Goal: Transaction & Acquisition: Purchase product/service

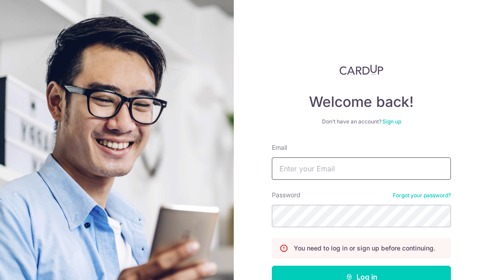
click at [305, 168] on input "Email" at bounding box center [361, 169] width 179 height 22
type input "[EMAIL_ADDRESS][DOMAIN_NAME]"
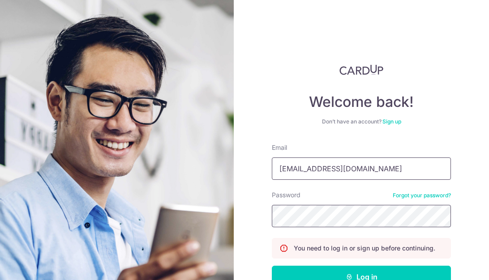
click at [272, 225] on button "Log in" at bounding box center [361, 277] width 179 height 22
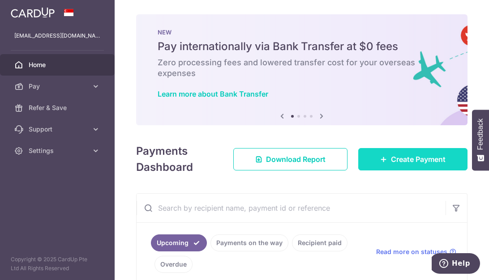
click at [396, 159] on span "Create Payment" at bounding box center [418, 159] width 55 height 11
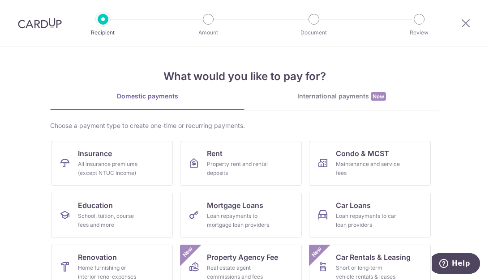
click at [28, 145] on section "What would you like to pay for? Domestic payments International payments New Ch…" at bounding box center [244, 163] width 489 height 233
click at [455, 235] on section "What would you like to pay for? Domestic payments International payments New Ch…" at bounding box center [244, 163] width 489 height 233
click at [217, 154] on span "Rent" at bounding box center [215, 153] width 16 height 11
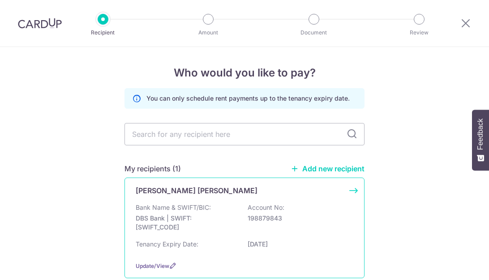
click at [226, 195] on div "LEE HUI YI GWEN" at bounding box center [239, 190] width 207 height 11
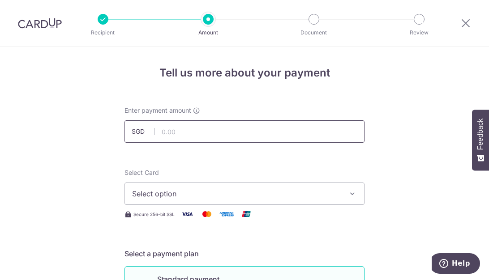
click at [199, 137] on input "text" at bounding box center [244, 131] width 240 height 22
click at [190, 136] on input "text" at bounding box center [244, 131] width 240 height 22
type input "1,150.00"
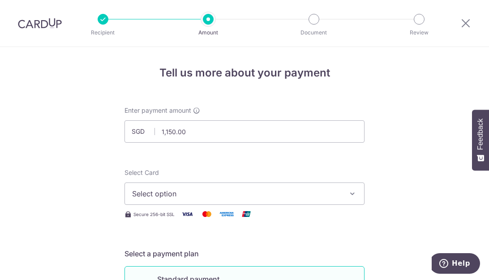
click at [173, 195] on span "Select option" at bounding box center [236, 193] width 209 height 11
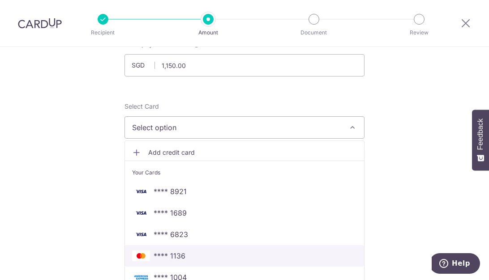
scroll to position [134, 0]
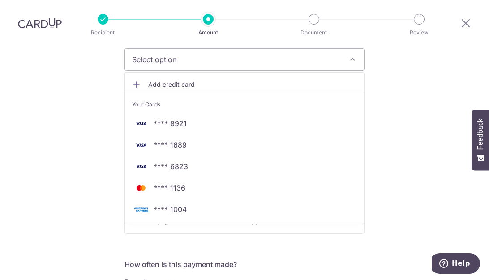
click at [180, 84] on span "Add credit card" at bounding box center [252, 84] width 209 height 9
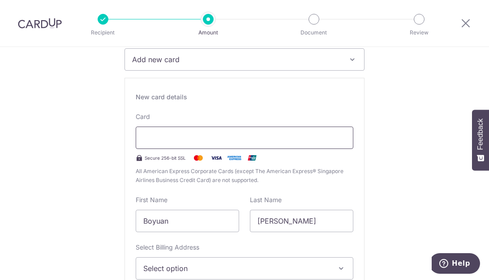
click at [203, 143] on div at bounding box center [245, 138] width 218 height 22
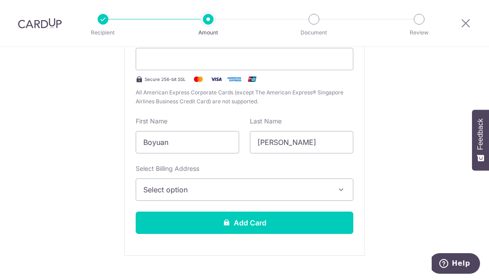
scroll to position [224, 0]
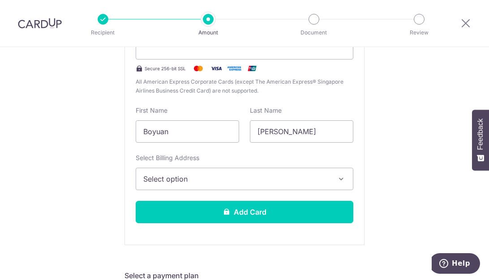
click at [218, 175] on span "Select option" at bounding box center [236, 179] width 186 height 11
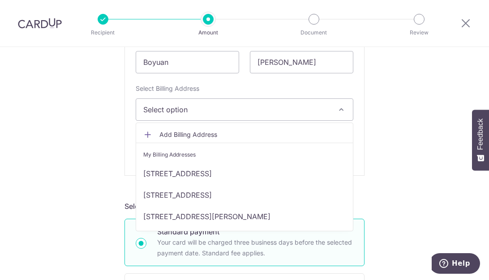
scroll to position [313, 0]
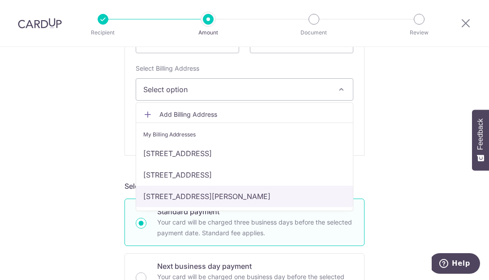
click at [190, 195] on link "900 SIMS AVENUE, PARC ESTA #04-06, Singapore, Singapore-408966" at bounding box center [244, 196] width 217 height 21
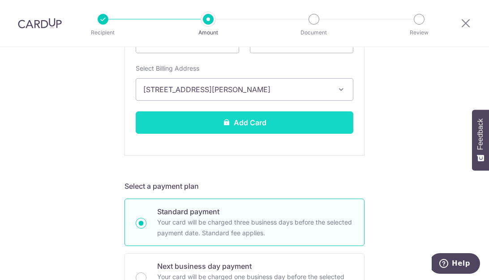
click at [267, 119] on button "Add Card" at bounding box center [245, 122] width 218 height 22
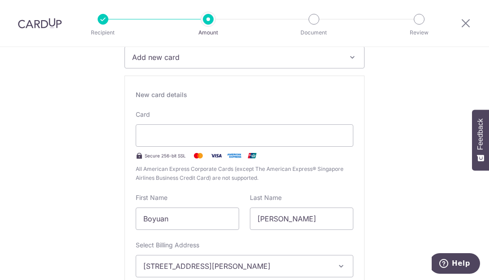
scroll to position [134, 0]
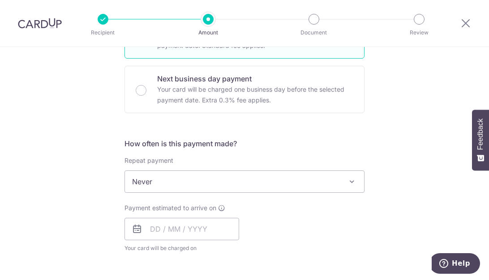
scroll to position [269, 0]
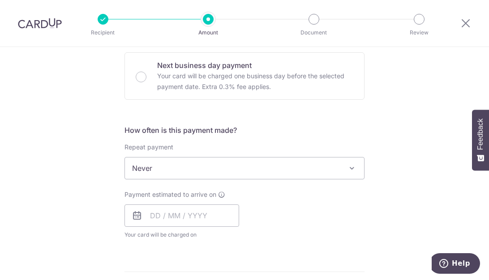
click at [184, 155] on div "Repeat payment Never Every week Every month Every quarter Every half a year Nev…" at bounding box center [244, 161] width 240 height 37
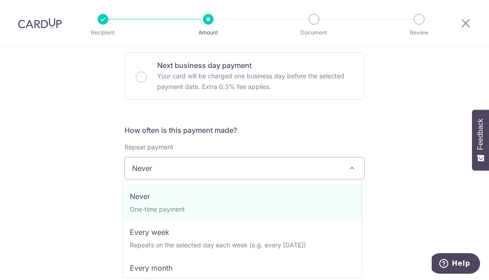
click at [178, 167] on span "Never" at bounding box center [244, 168] width 239 height 21
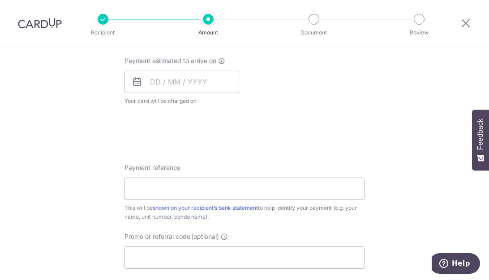
scroll to position [403, 0]
click at [161, 80] on input "text" at bounding box center [181, 81] width 115 height 22
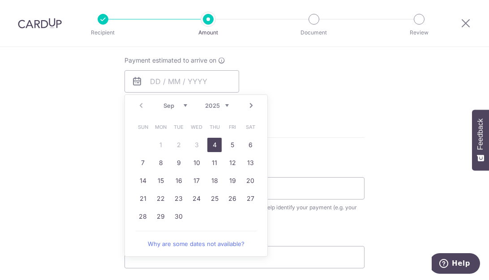
click at [210, 142] on link "4" at bounding box center [214, 145] width 14 height 14
type input "[DATE]"
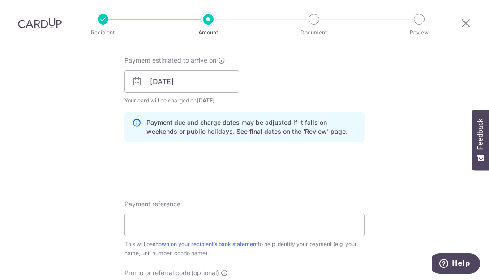
click at [380, 103] on div "Tell us more about your payment Enter payment amount SGD 1,150.00 1150.00 Card …" at bounding box center [244, 67] width 489 height 847
click at [92, 131] on div "Tell us more about your payment Enter payment amount SGD 1,150.00 1150.00 Card …" at bounding box center [244, 67] width 489 height 847
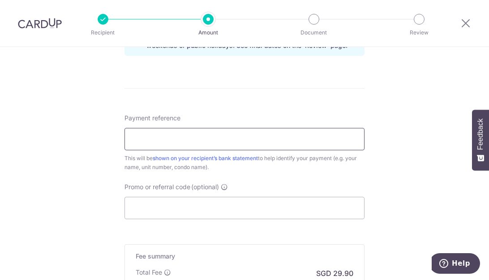
scroll to position [492, 0]
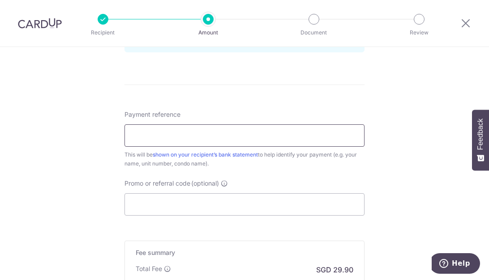
click at [199, 129] on input "Payment reference" at bounding box center [244, 135] width 240 height 22
click at [201, 138] on input "Boyuan Rental for June25 part1" at bounding box center [244, 135] width 240 height 22
drag, startPoint x: 191, startPoint y: 136, endPoint x: 210, endPoint y: 134, distance: 18.4
click at [210, 134] on input "Boyuan Rental for June25 part1" at bounding box center [244, 135] width 240 height 22
click at [294, 137] on input "Boyuan Rental for Sept25 part1" at bounding box center [244, 135] width 240 height 22
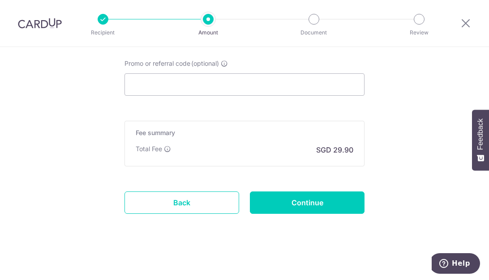
scroll to position [523, 0]
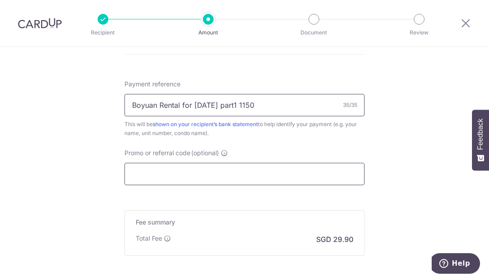
type input "Boyuan Rental for [DATE] part1 1150"
click at [222, 180] on input "Promo or referral code (optional)" at bounding box center [244, 174] width 240 height 22
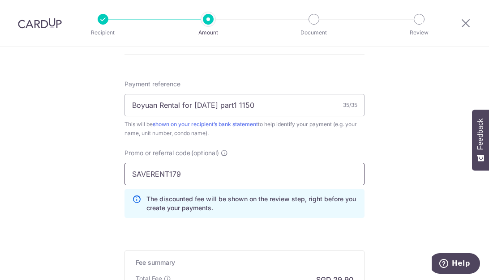
type input "SAVERENT179"
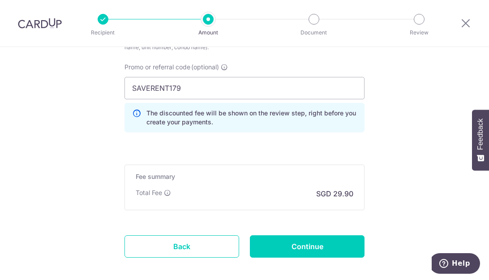
scroll to position [612, 0]
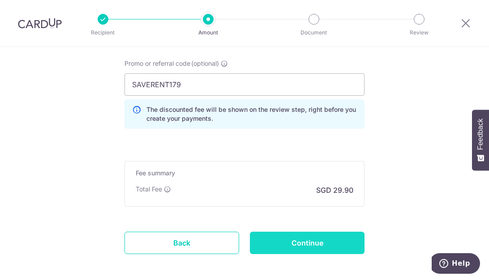
click at [327, 243] on input "Continue" at bounding box center [307, 243] width 115 height 22
type input "Create Schedule"
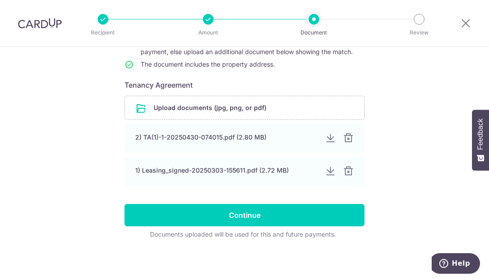
scroll to position [123, 0]
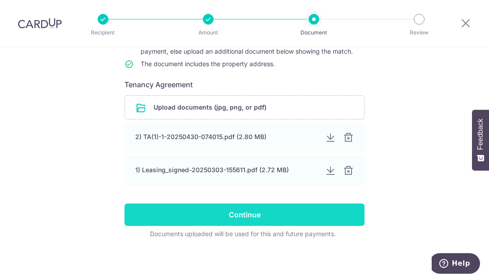
click at [278, 217] on input "Continue" at bounding box center [244, 215] width 240 height 22
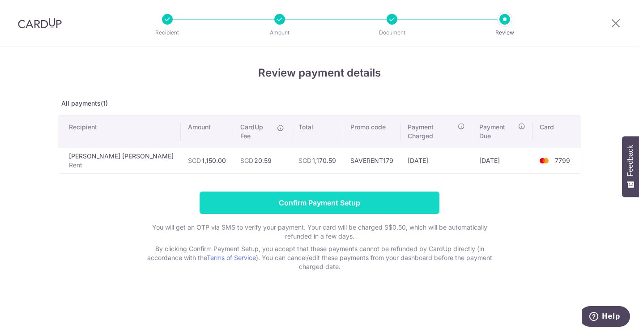
click at [336, 192] on input "Confirm Payment Setup" at bounding box center [320, 203] width 240 height 22
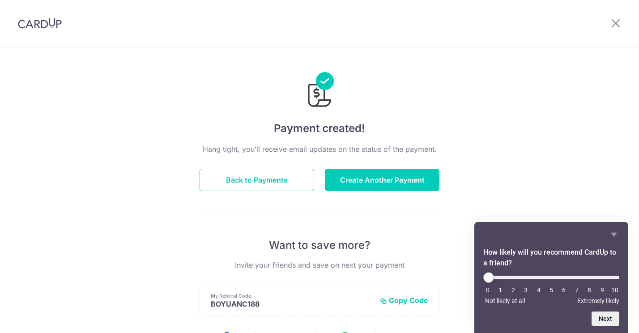
click at [117, 26] on header at bounding box center [319, 23] width 639 height 47
click at [277, 180] on button "Back to Payments" at bounding box center [257, 180] width 115 height 22
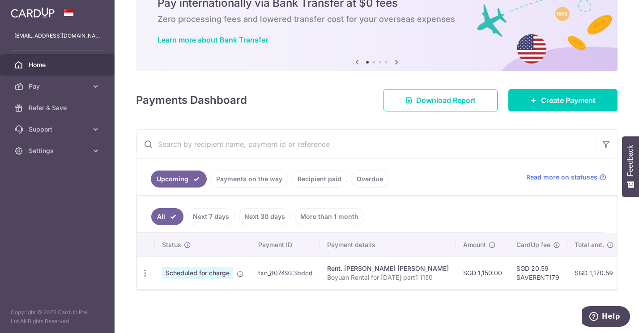
click at [127, 196] on div "× Pause Schedule Pause all future payments in this series Pause just this one p…" at bounding box center [377, 166] width 525 height 333
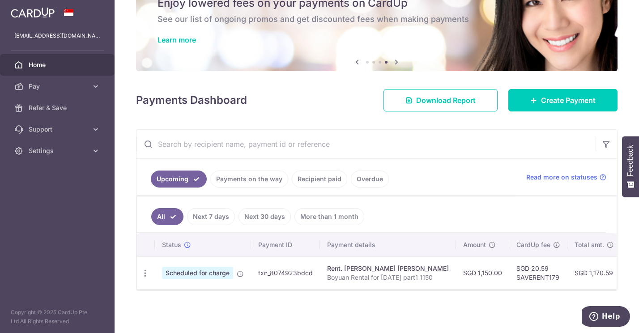
click at [92, 234] on aside "[EMAIL_ADDRESS][DOMAIN_NAME] Home Pay Payments Recipients Cards Refer & Save Su…" at bounding box center [57, 166] width 115 height 333
